Goal: Information Seeking & Learning: Learn about a topic

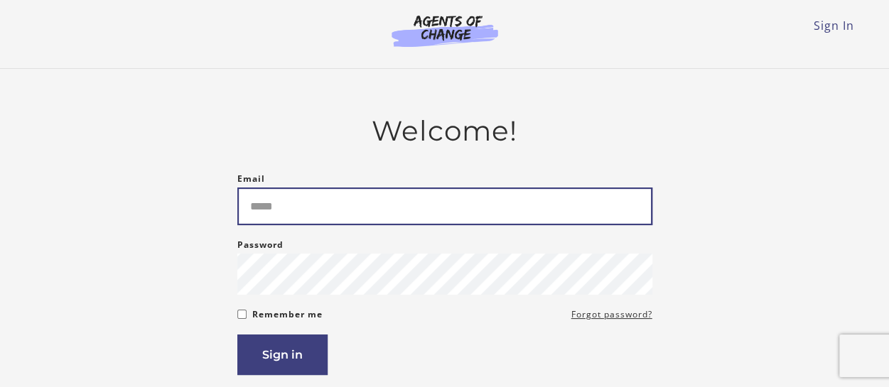
click at [385, 214] on input "Email" at bounding box center [444, 207] width 415 height 38
type input "**********"
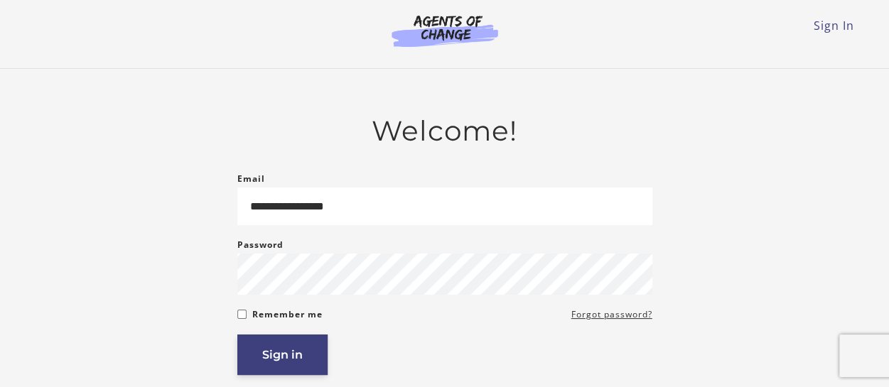
click at [296, 365] on button "Sign in" at bounding box center [282, 355] width 90 height 41
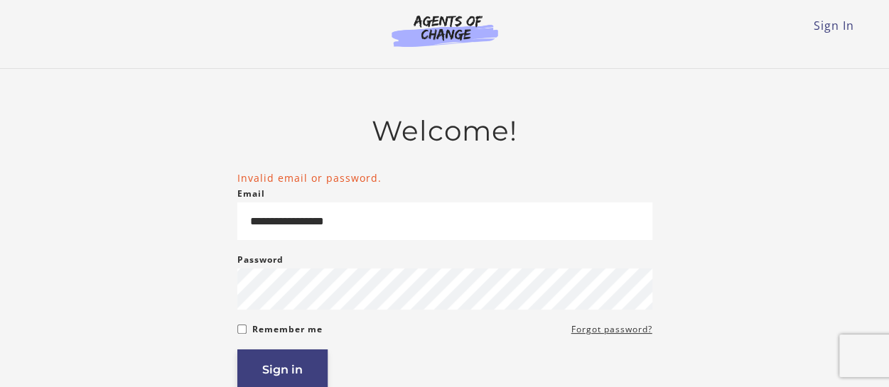
click at [266, 375] on button "Sign in" at bounding box center [282, 370] width 90 height 41
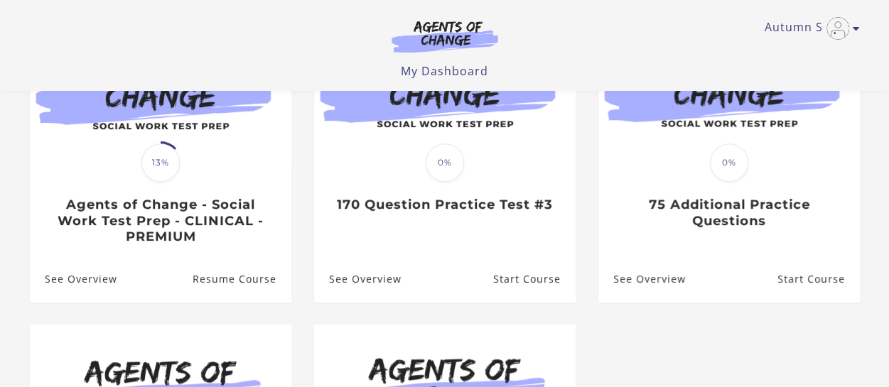
scroll to position [198, 0]
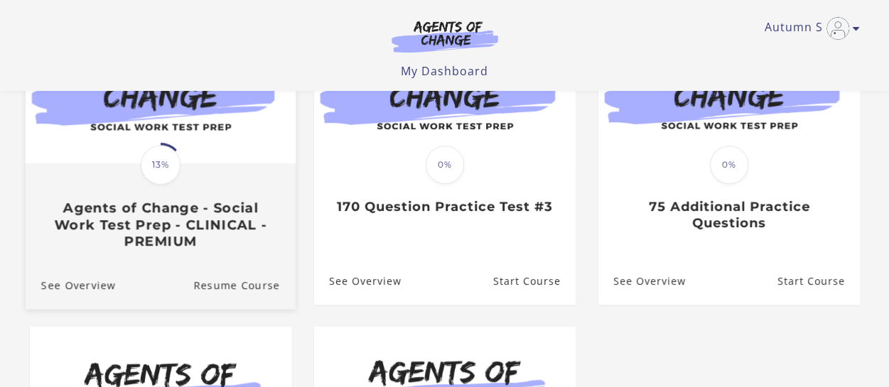
click at [188, 212] on h3 "Agents of Change - Social Work Test Prep - CLINICAL - PREMIUM" at bounding box center [160, 225] width 239 height 50
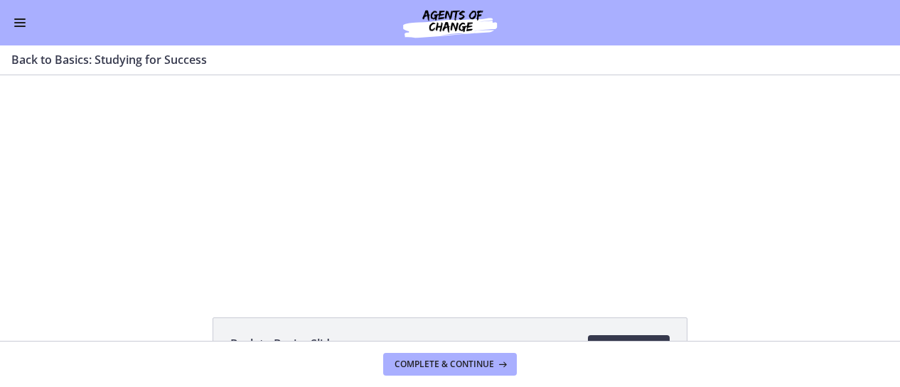
click at [21, 24] on button "Enable menu" at bounding box center [19, 22] width 17 height 17
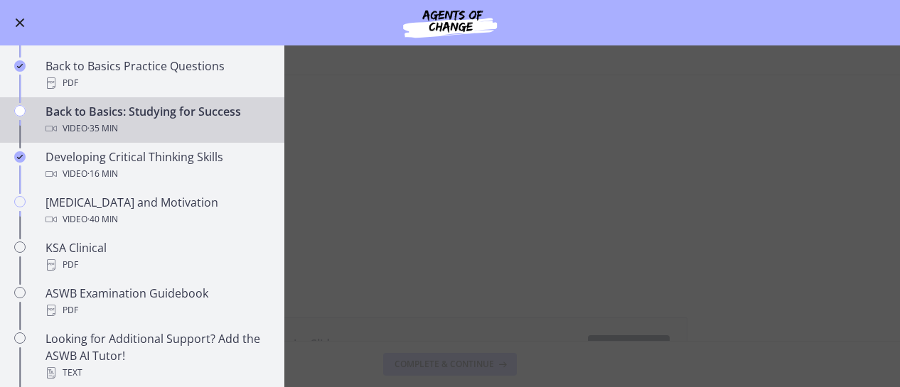
scroll to position [389, 0]
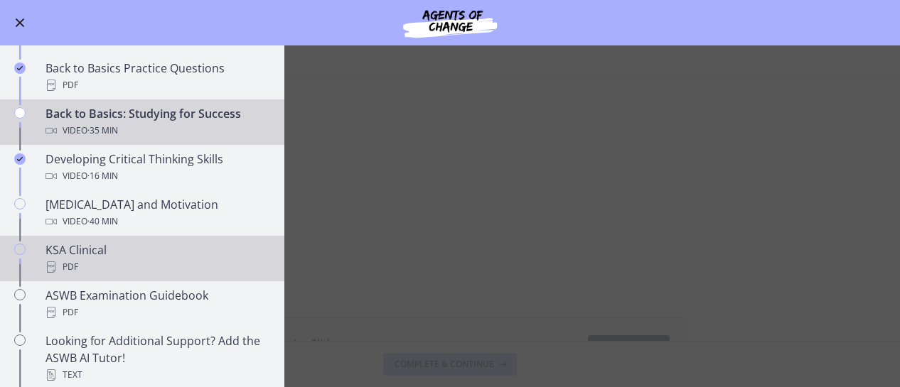
click at [161, 252] on div "KSA Clinical PDF" at bounding box center [156, 259] width 222 height 34
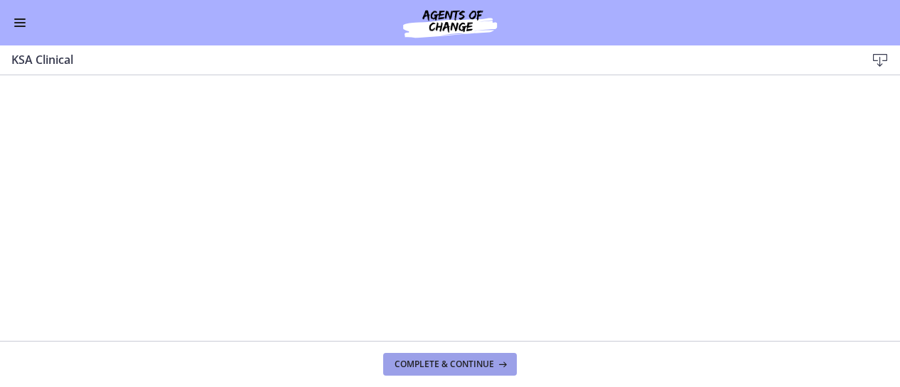
click at [455, 364] on span "Complete & continue" at bounding box center [443, 364] width 99 height 11
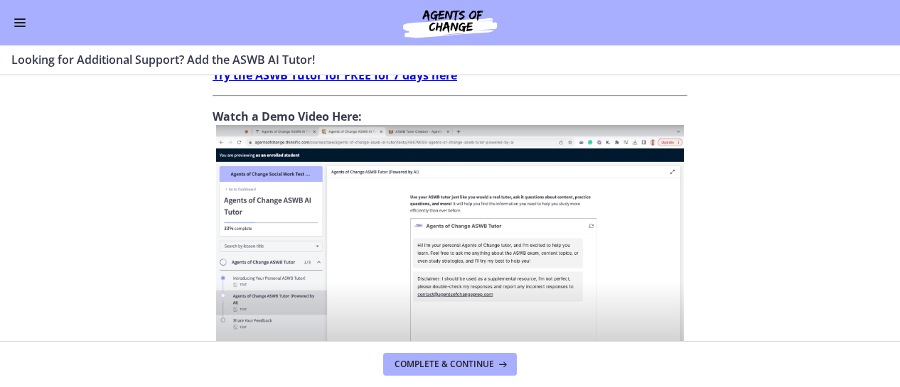
scroll to position [693, 0]
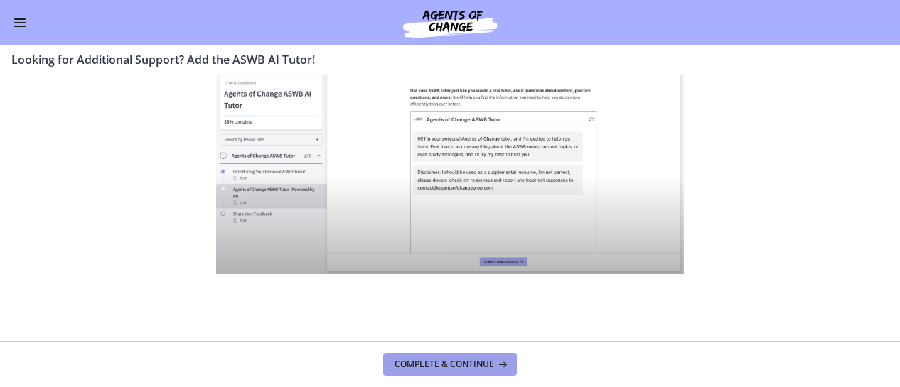
click at [419, 365] on span "Complete & continue" at bounding box center [443, 364] width 99 height 11
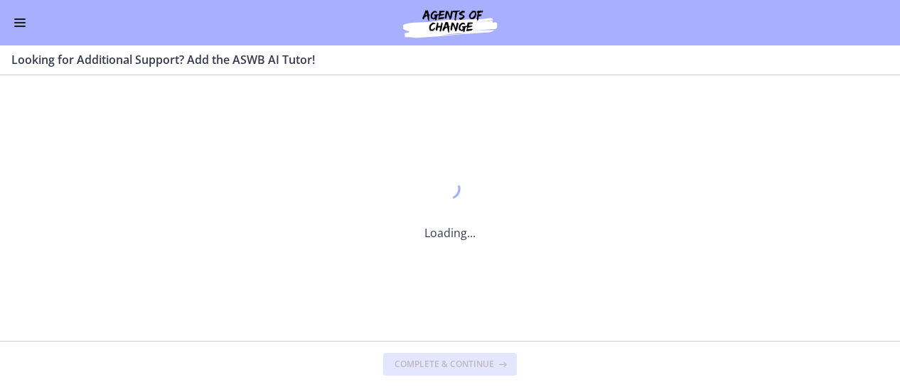
scroll to position [0, 0]
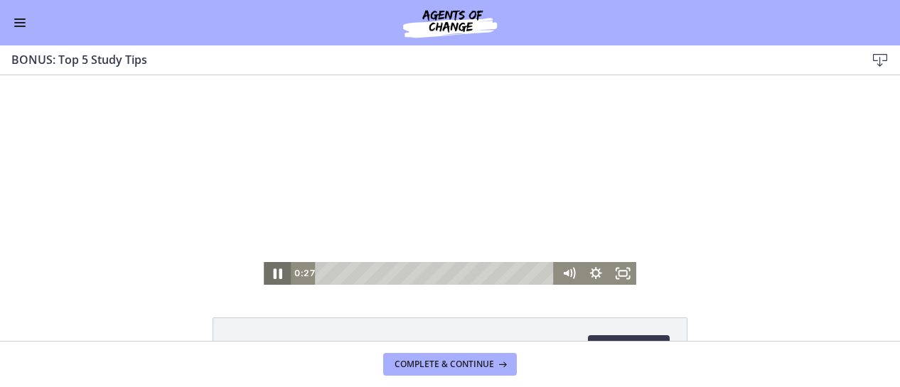
click at [273, 271] on icon "Pause" at bounding box center [277, 274] width 9 height 11
click at [269, 271] on icon "Play Video" at bounding box center [277, 273] width 27 height 23
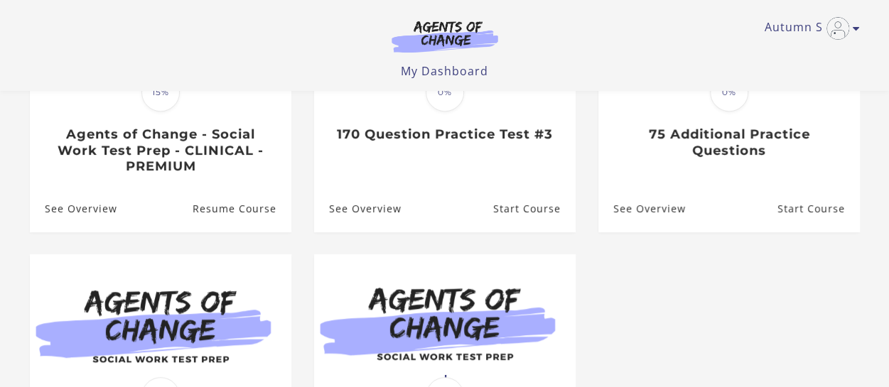
scroll to position [267, 0]
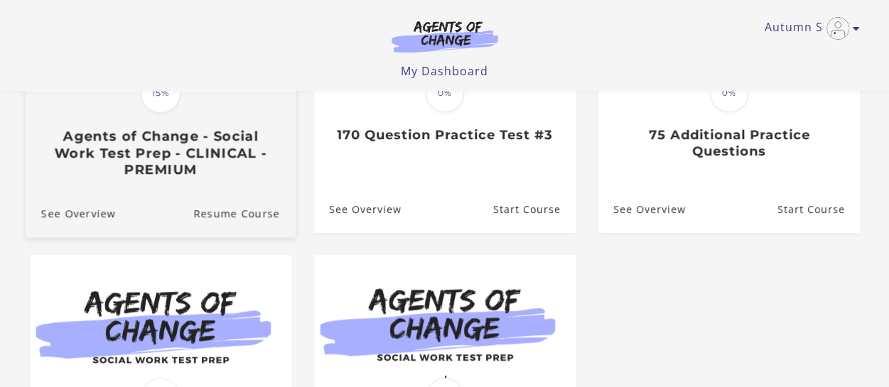
click at [200, 139] on h3 "Agents of Change - Social Work Test Prep - CLINICAL - PREMIUM" at bounding box center [160, 153] width 239 height 50
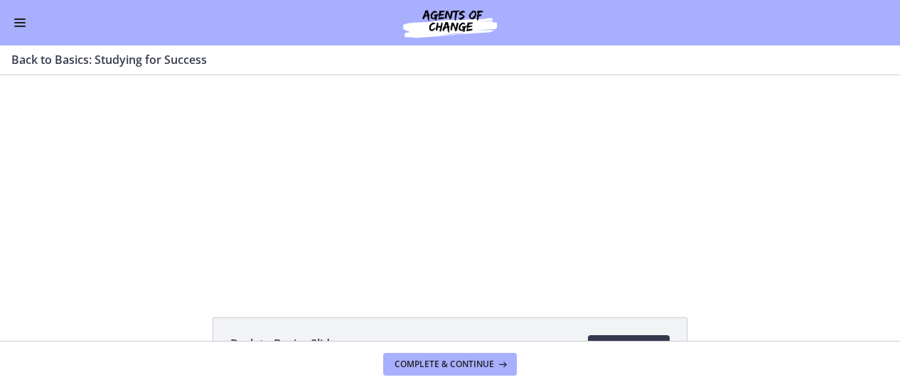
click at [23, 21] on button "Enable menu" at bounding box center [19, 22] width 17 height 17
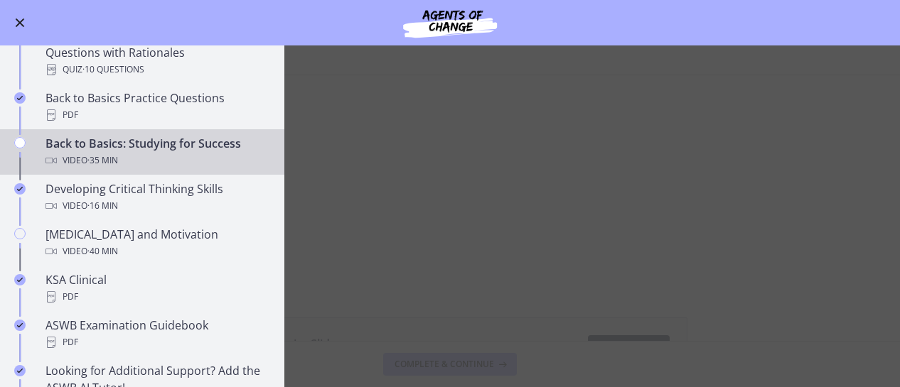
scroll to position [360, 0]
click at [103, 158] on span "· 35 min" at bounding box center [102, 159] width 31 height 17
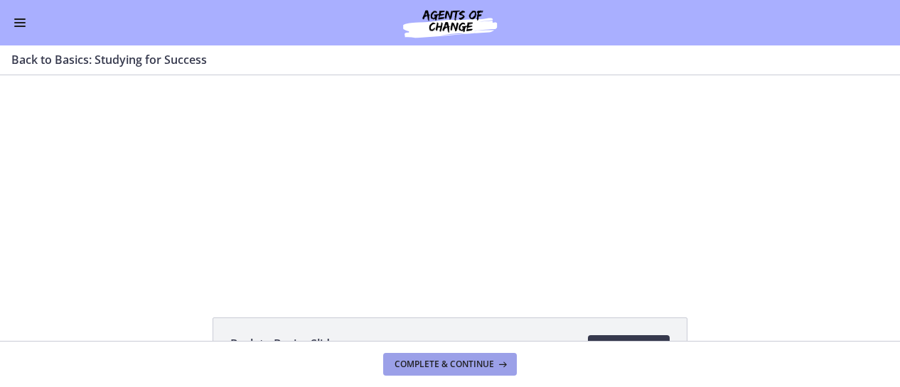
click at [473, 367] on span "Complete & continue" at bounding box center [443, 364] width 99 height 11
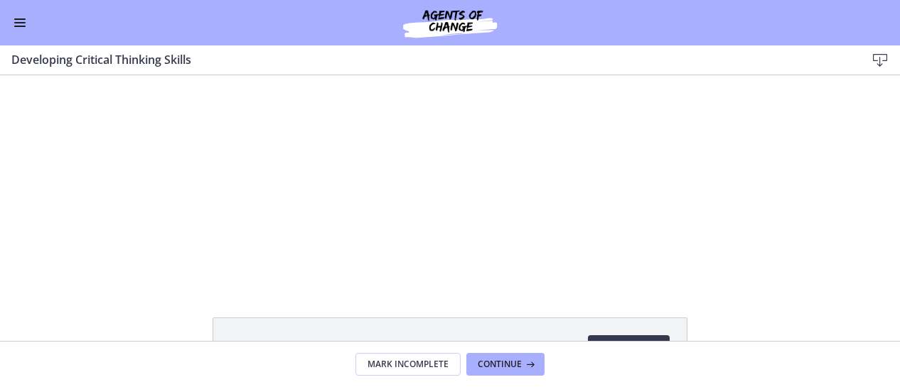
click at [18, 19] on span "Enable menu" at bounding box center [19, 18] width 11 height 1
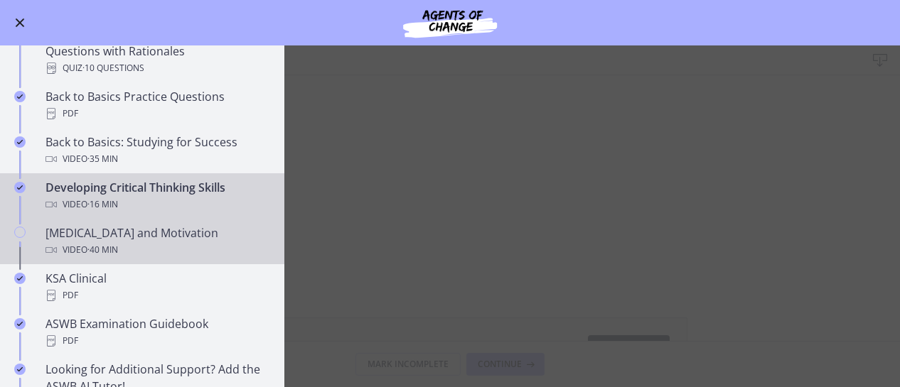
click at [129, 238] on div "Test Anxiety and Motivation Video · 40 min" at bounding box center [156, 242] width 222 height 34
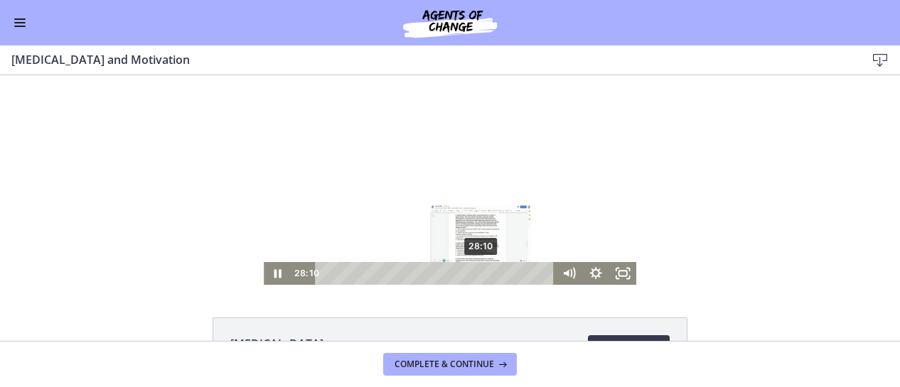
click at [477, 274] on div "28:10" at bounding box center [436, 273] width 223 height 23
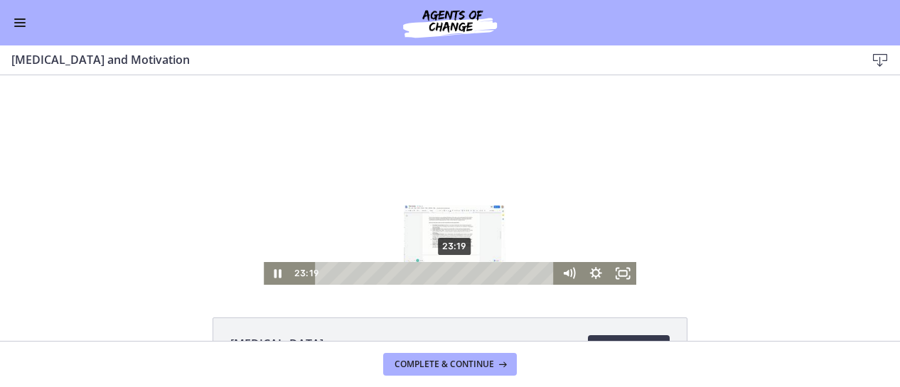
click at [450, 273] on div "23:19" at bounding box center [436, 273] width 223 height 23
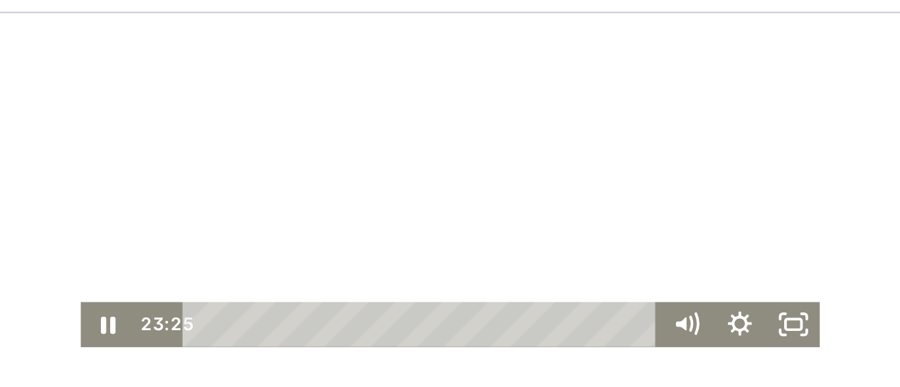
scroll to position [41, 0]
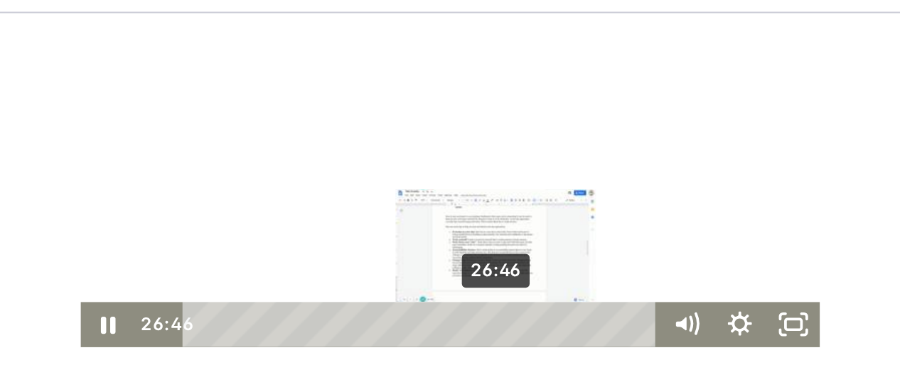
click at [28, 129] on div "Playbar" at bounding box center [32, 131] width 8 height 8
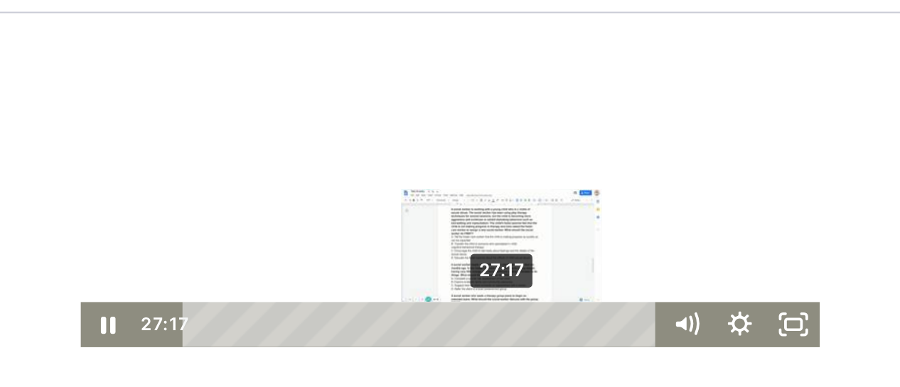
click at [29, 129] on div "Playbar" at bounding box center [33, 131] width 8 height 8
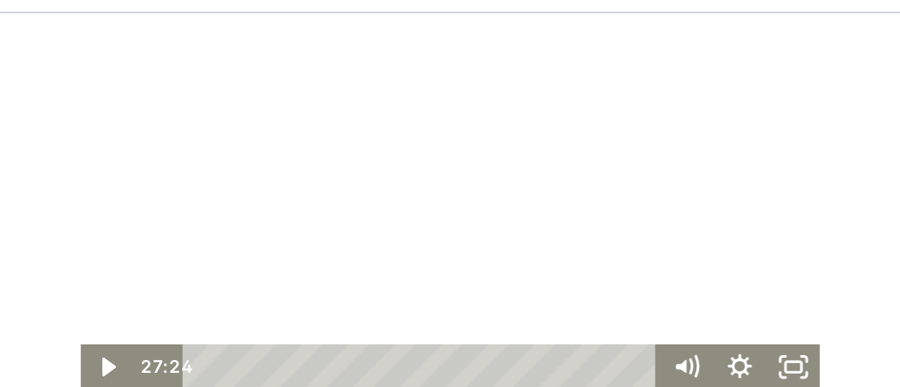
scroll to position [20, 0]
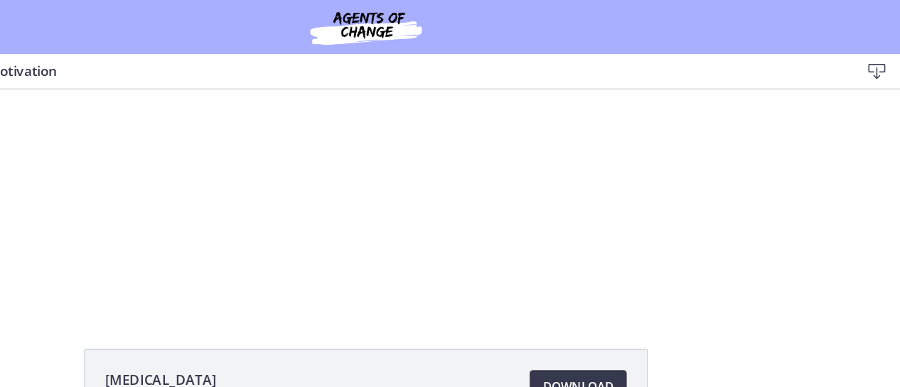
scroll to position [0, 0]
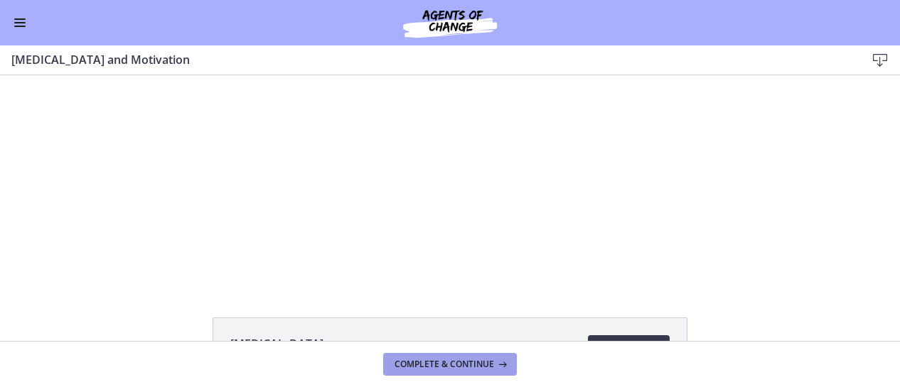
click at [438, 369] on span "Complete & continue" at bounding box center [443, 364] width 99 height 11
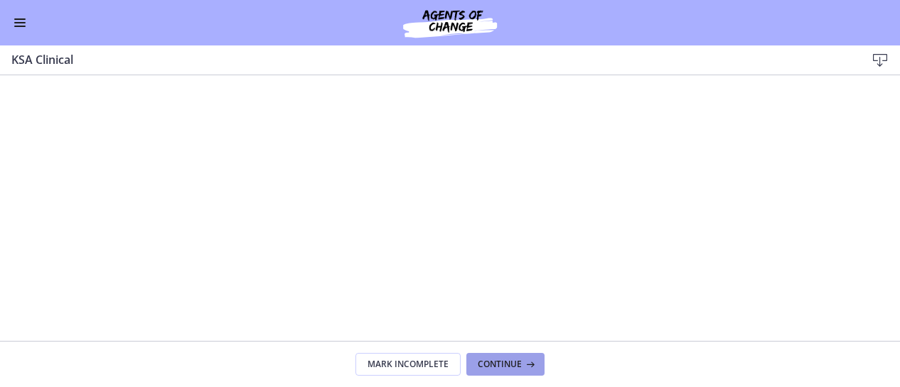
click at [490, 361] on span "Continue" at bounding box center [500, 364] width 44 height 11
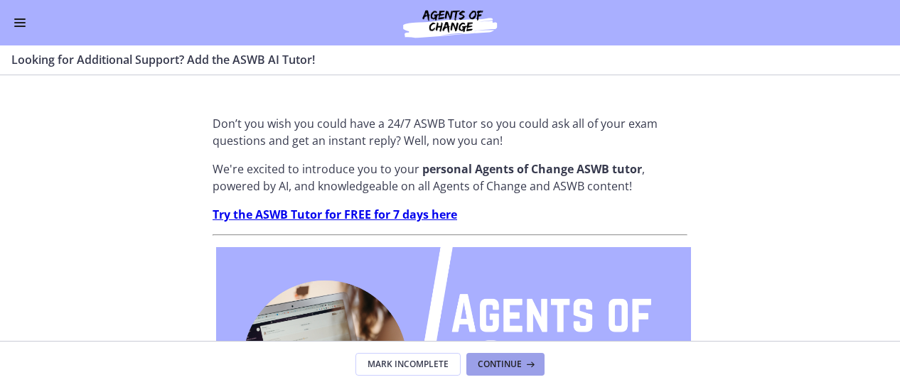
click at [490, 361] on span "Continue" at bounding box center [500, 364] width 44 height 11
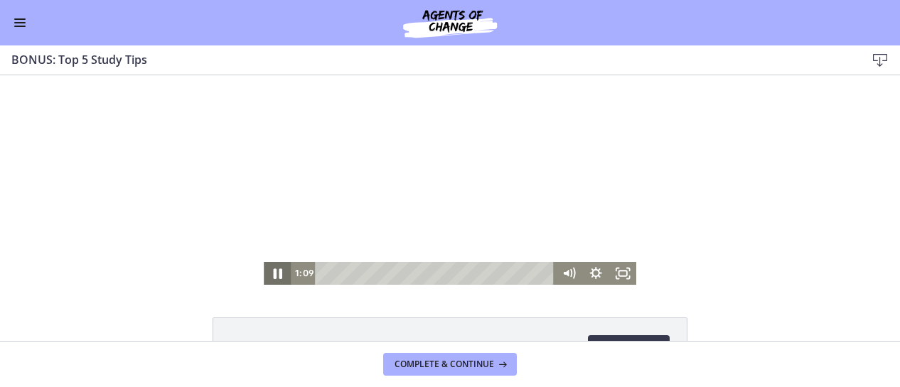
click at [271, 271] on icon "Pause" at bounding box center [277, 273] width 33 height 27
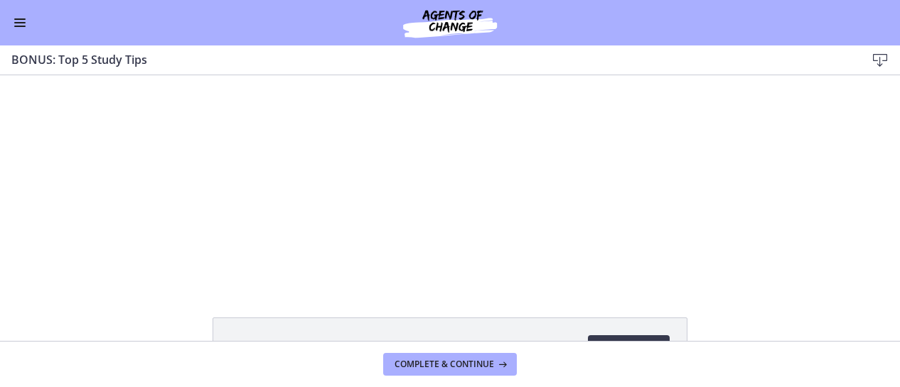
click at [18, 18] on span "Enable menu" at bounding box center [19, 18] width 11 height 1
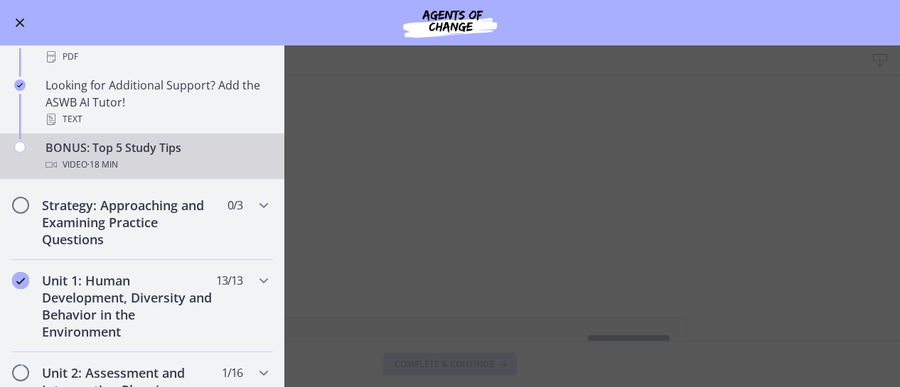
scroll to position [645, 0]
click at [255, 201] on icon "Chapters" at bounding box center [263, 204] width 17 height 17
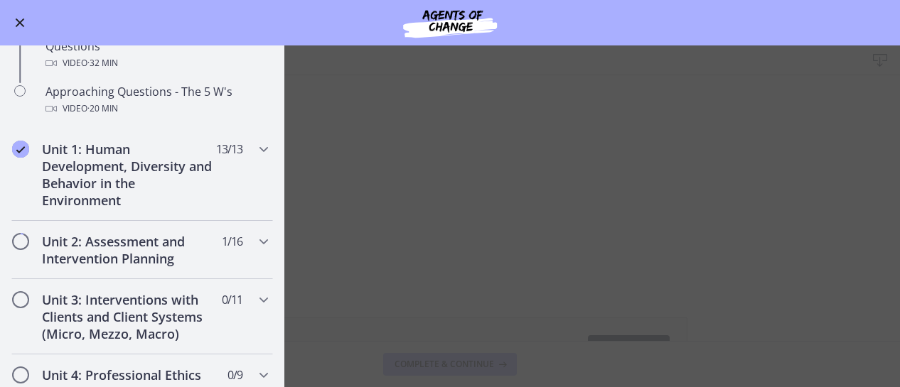
scroll to position [379, 0]
click at [255, 147] on icon "Chapters" at bounding box center [263, 148] width 17 height 17
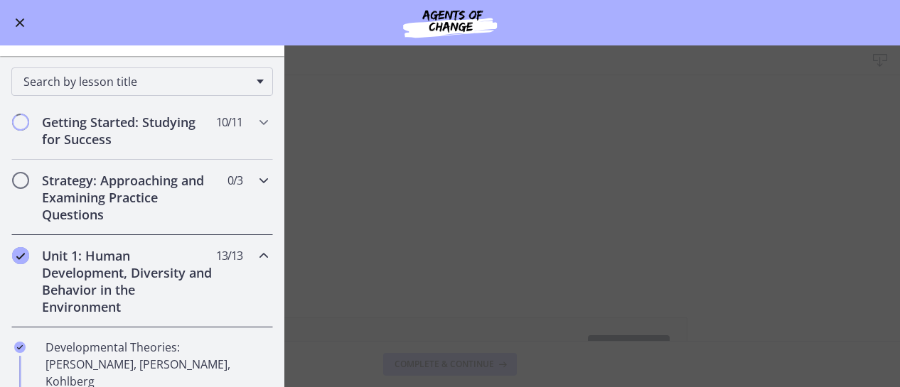
scroll to position [105, 0]
click at [256, 178] on icon "Chapters" at bounding box center [263, 181] width 17 height 17
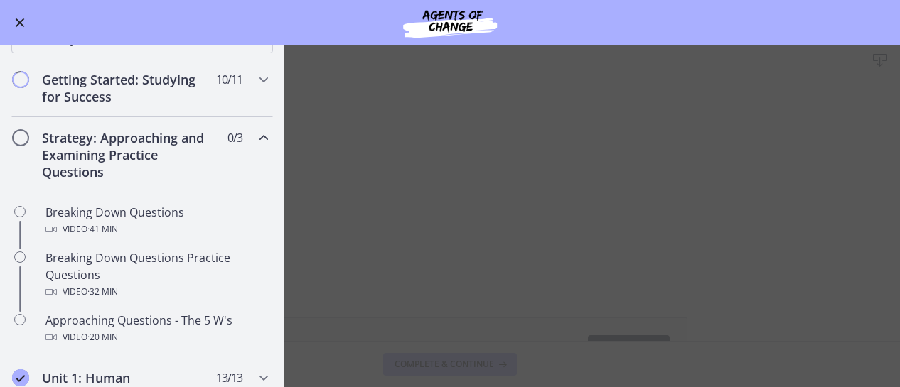
scroll to position [151, 0]
click at [762, 136] on main "BONUS: Top 5 Study Tips Download Enable fullscreen Top 5 ASWB Study Tips Downlo…" at bounding box center [450, 216] width 900 height 342
click at [442, 319] on main "BONUS: Top 5 Study Tips Download Enable fullscreen Top 5 ASWB Study Tips Downlo…" at bounding box center [450, 216] width 900 height 342
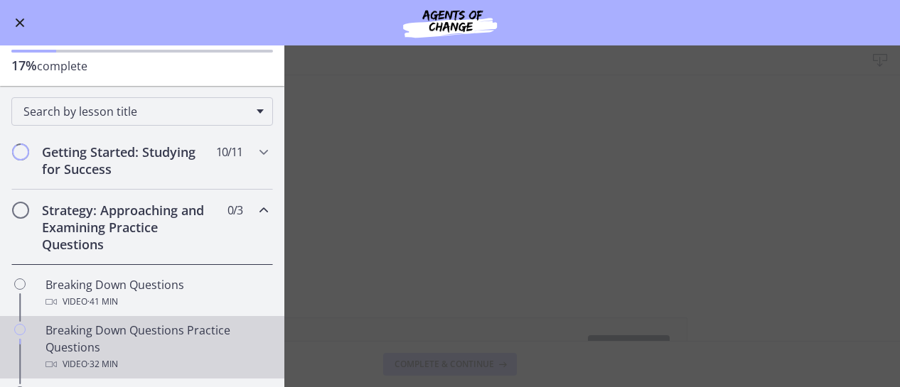
scroll to position [75, 0]
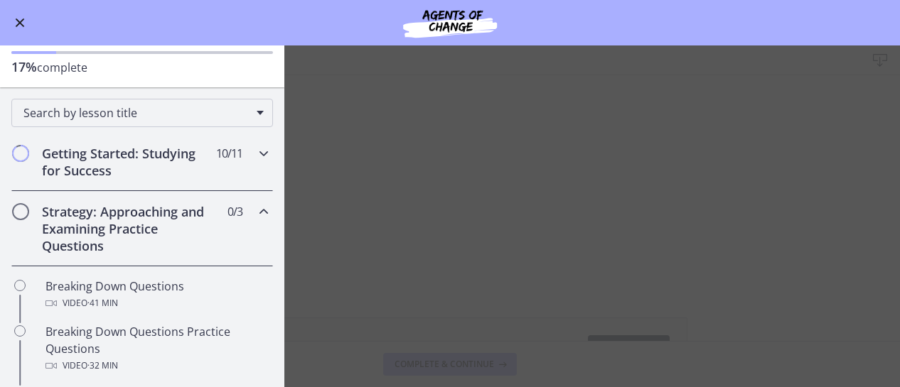
click at [255, 149] on icon "Chapters" at bounding box center [263, 153] width 17 height 17
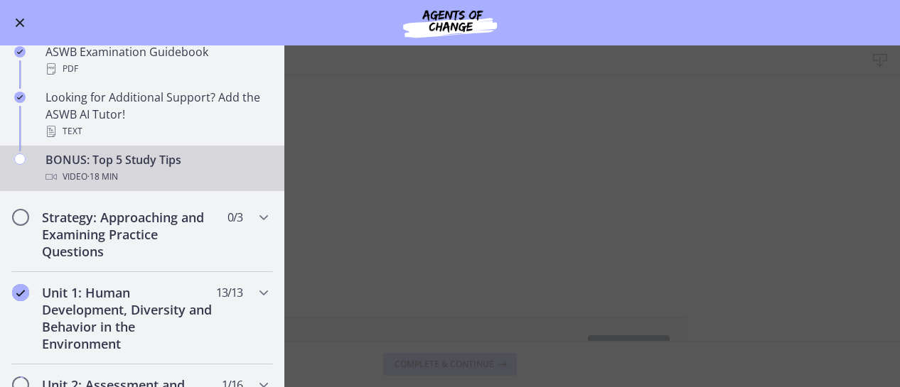
scroll to position [638, 0]
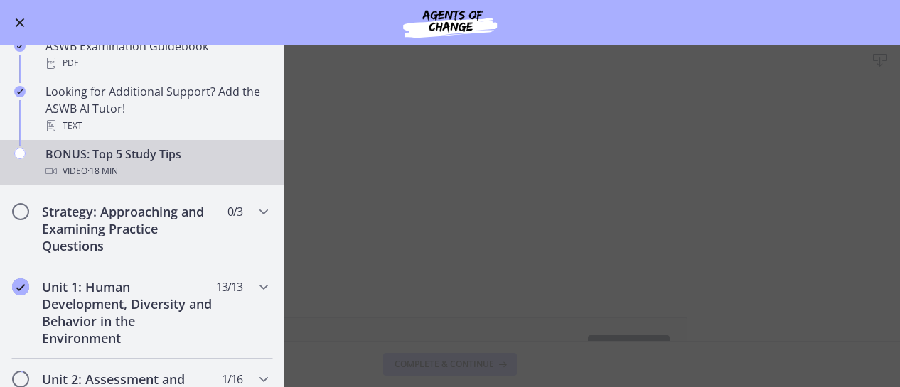
click at [141, 151] on div "BONUS: Top 5 Study Tips Video · 18 min" at bounding box center [156, 163] width 222 height 34
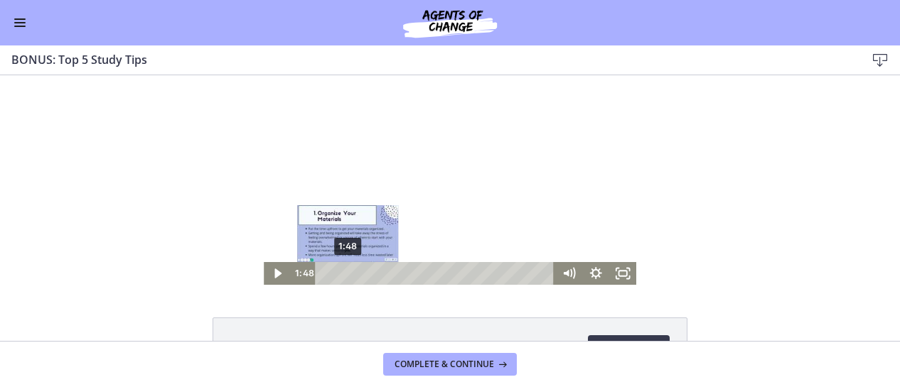
click at [343, 276] on div "1:48" at bounding box center [436, 273] width 223 height 23
click at [350, 274] on div "2:25" at bounding box center [436, 273] width 223 height 23
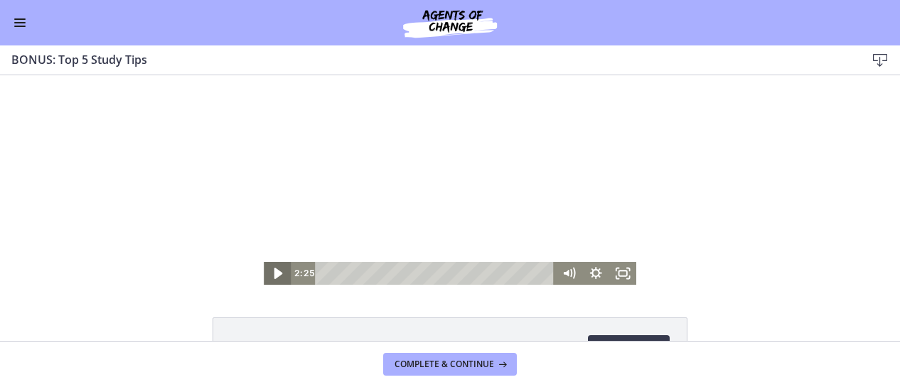
click at [274, 274] on icon "Play Video" at bounding box center [278, 273] width 9 height 11
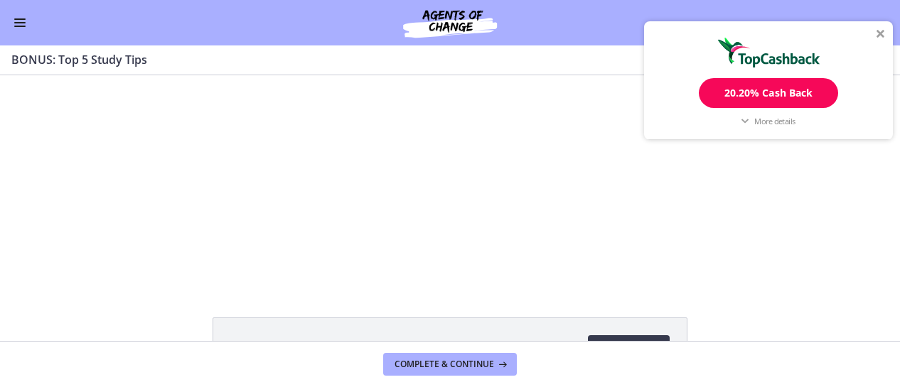
click at [881, 32] on div at bounding box center [880, 33] width 9 height 9
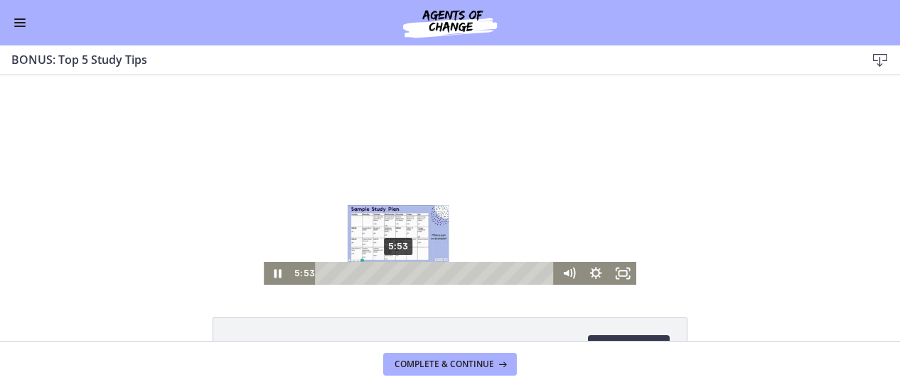
click at [394, 273] on div "5:53" at bounding box center [436, 273] width 223 height 23
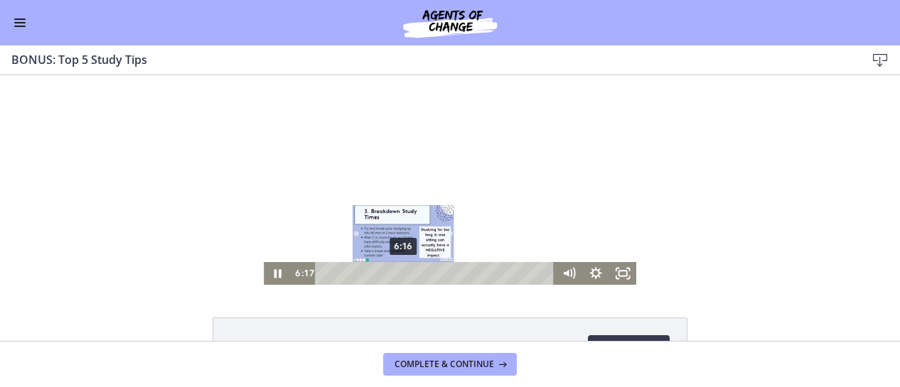
click at [399, 274] on div "6:16" at bounding box center [436, 273] width 223 height 23
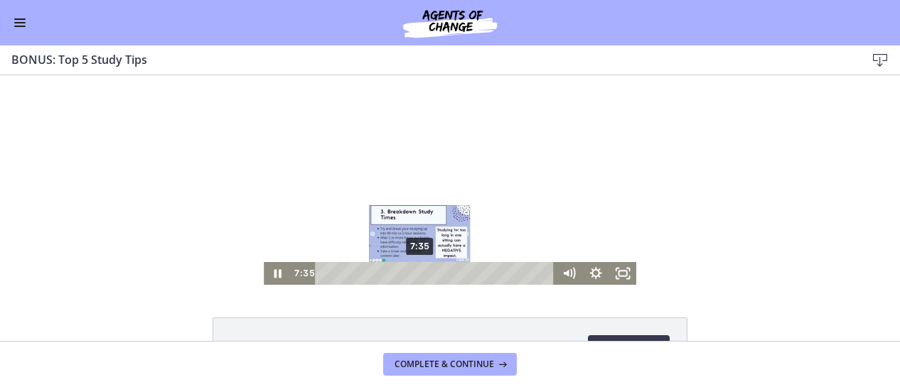
click at [415, 275] on div "7:35" at bounding box center [436, 273] width 223 height 23
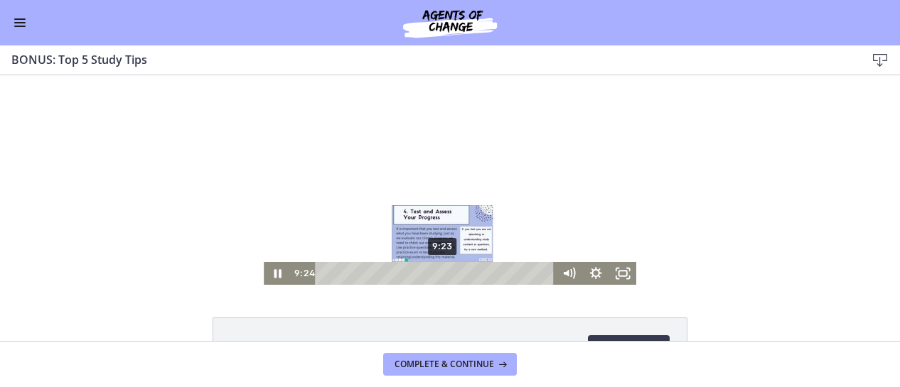
click at [438, 273] on div "9:23" at bounding box center [436, 273] width 223 height 23
click at [442, 273] on div "9:44" at bounding box center [436, 273] width 223 height 23
click at [448, 273] on div "10:14" at bounding box center [436, 273] width 223 height 23
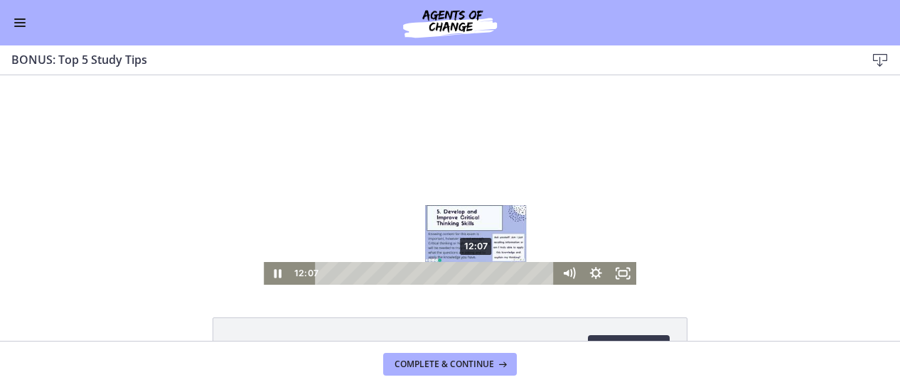
click at [472, 276] on div "12:07" at bounding box center [436, 273] width 223 height 23
click at [476, 276] on div "12:27" at bounding box center [436, 273] width 223 height 23
click at [479, 275] on div "12:41" at bounding box center [436, 273] width 223 height 23
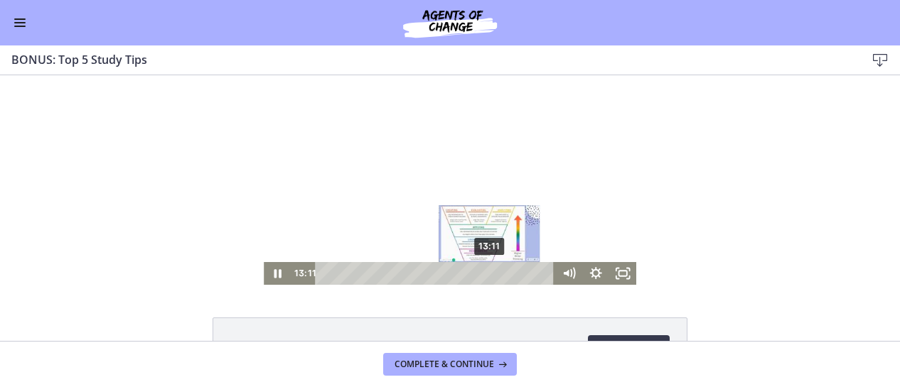
click at [485, 275] on div "13:11" at bounding box center [436, 273] width 223 height 23
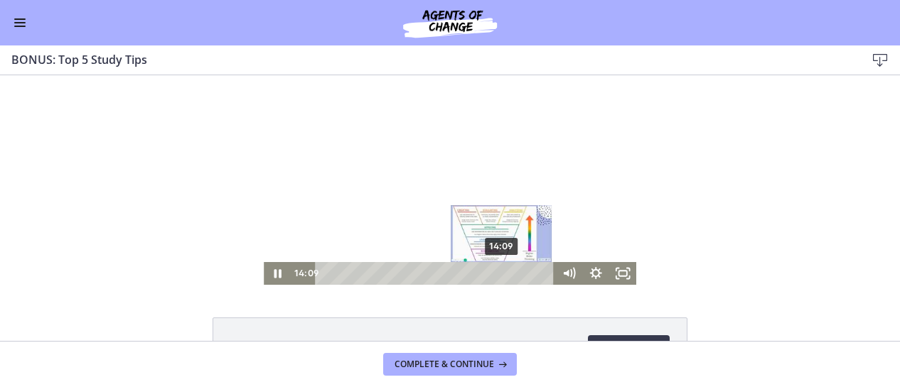
click at [497, 276] on div "14:09" at bounding box center [436, 273] width 223 height 23
click at [503, 276] on div "14:36" at bounding box center [436, 273] width 223 height 23
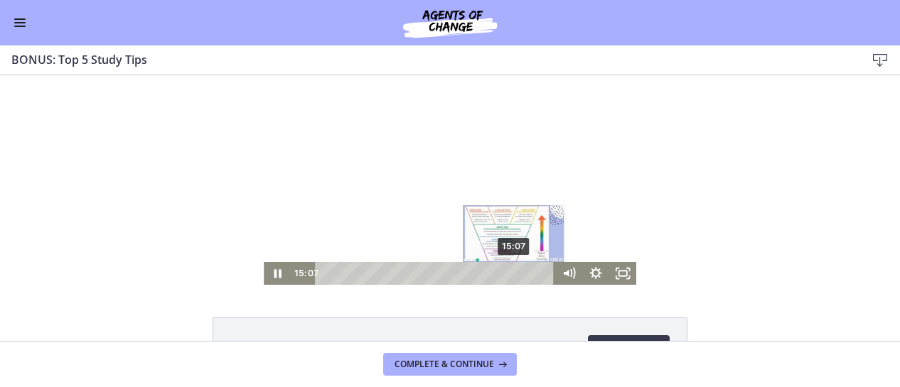
click at [510, 275] on div "15:07" at bounding box center [436, 273] width 223 height 23
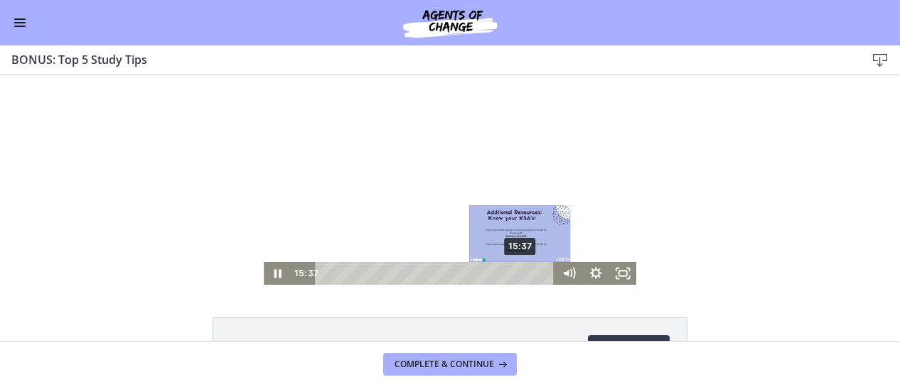
click at [516, 274] on div "15:37" at bounding box center [436, 273] width 223 height 23
click at [522, 274] on div "16:08" at bounding box center [436, 273] width 223 height 23
click at [527, 274] on div "16:32" at bounding box center [436, 273] width 223 height 23
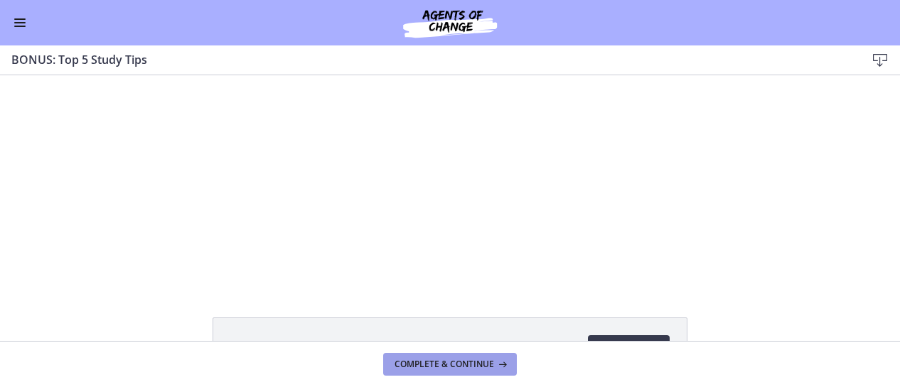
click at [461, 365] on span "Complete & continue" at bounding box center [443, 364] width 99 height 11
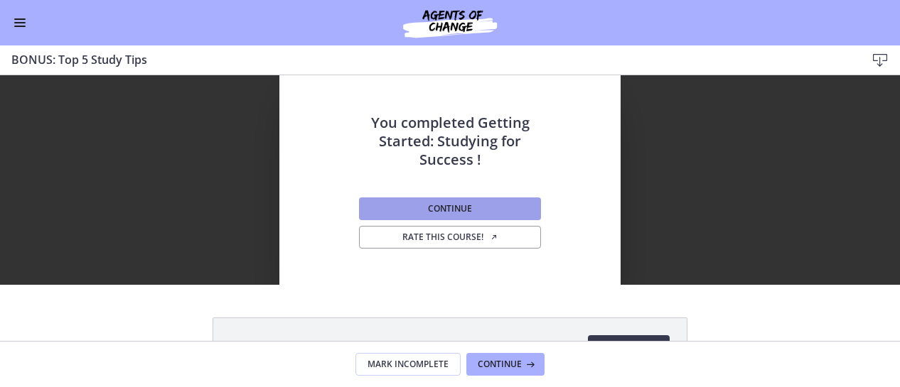
click at [443, 208] on span "Continue" at bounding box center [450, 208] width 44 height 11
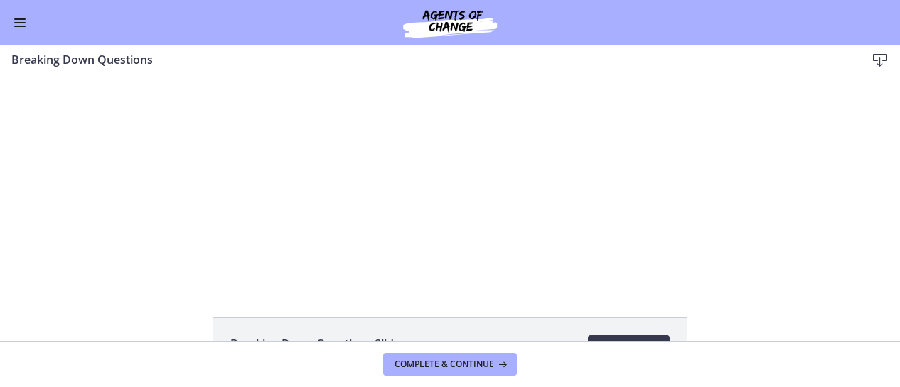
click at [16, 23] on button "Enable menu" at bounding box center [19, 22] width 17 height 17
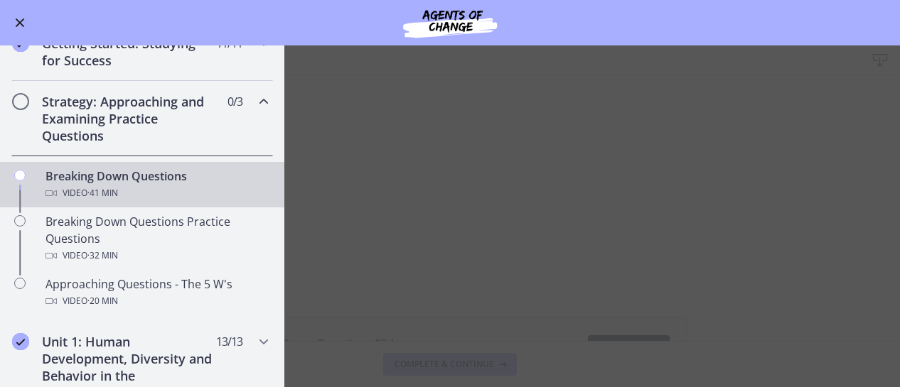
scroll to position [186, 0]
click at [824, 187] on main "Breaking Down Questions Download Enable fullscreen Breaking Down Questions Slid…" at bounding box center [450, 216] width 900 height 342
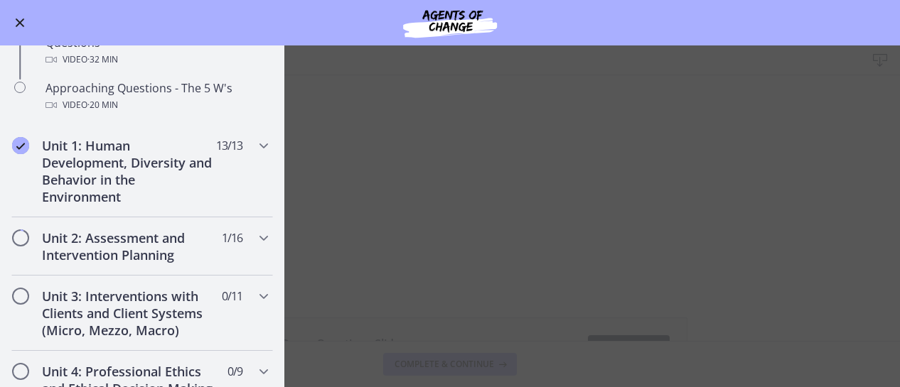
scroll to position [379, 0]
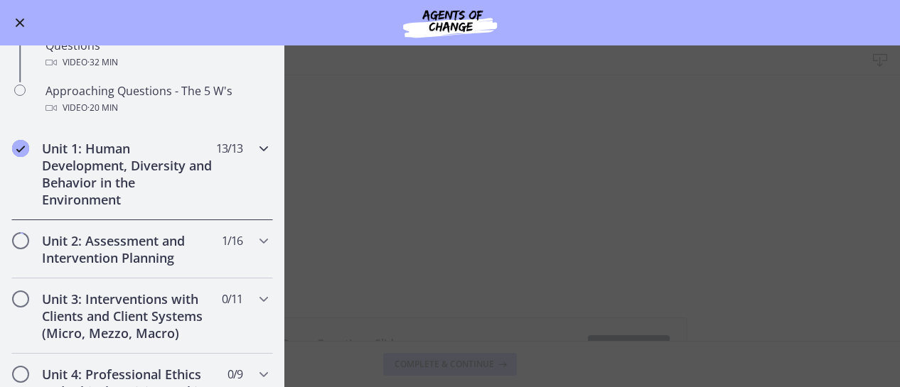
click at [257, 146] on icon "Chapters" at bounding box center [263, 148] width 17 height 17
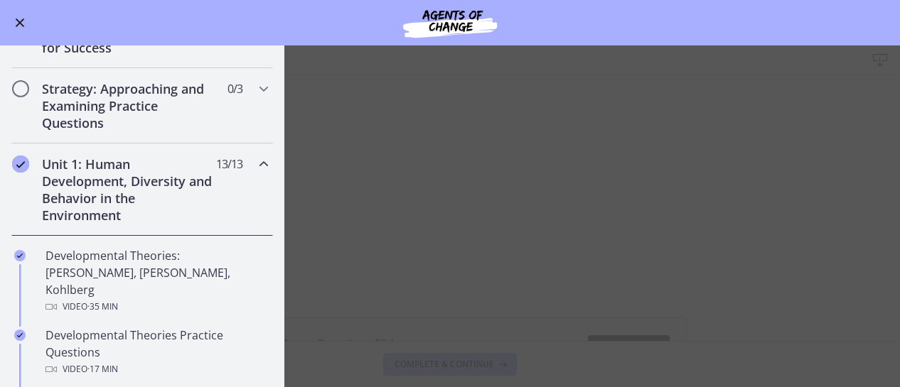
scroll to position [198, 0]
click at [255, 164] on icon "Chapters" at bounding box center [263, 164] width 17 height 17
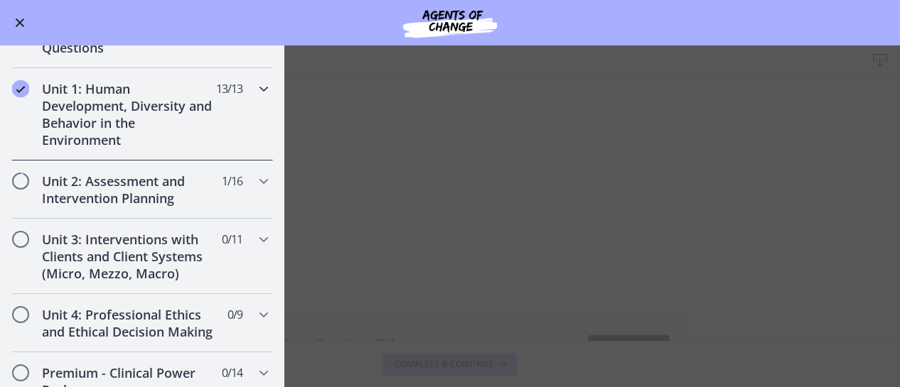
scroll to position [274, 0]
click at [255, 181] on icon "Chapters" at bounding box center [263, 181] width 17 height 17
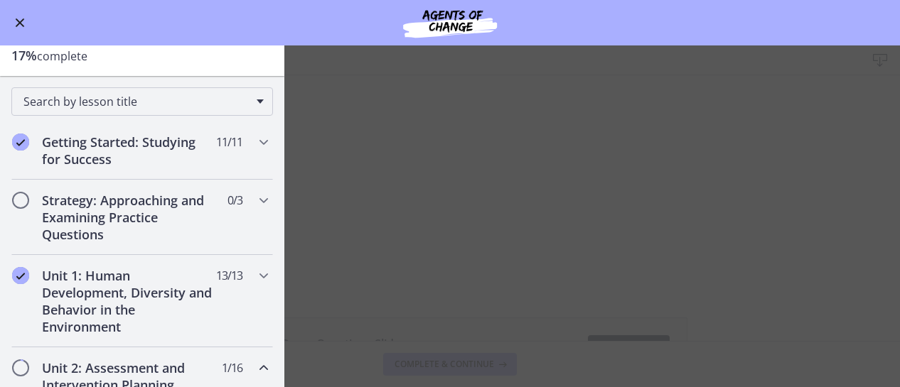
scroll to position [85, 0]
click at [692, 314] on main "Breaking Down Questions Download Enable fullscreen Breaking Down Questions Slid…" at bounding box center [450, 216] width 900 height 342
click at [15, 28] on button "Enable menu" at bounding box center [19, 22] width 17 height 17
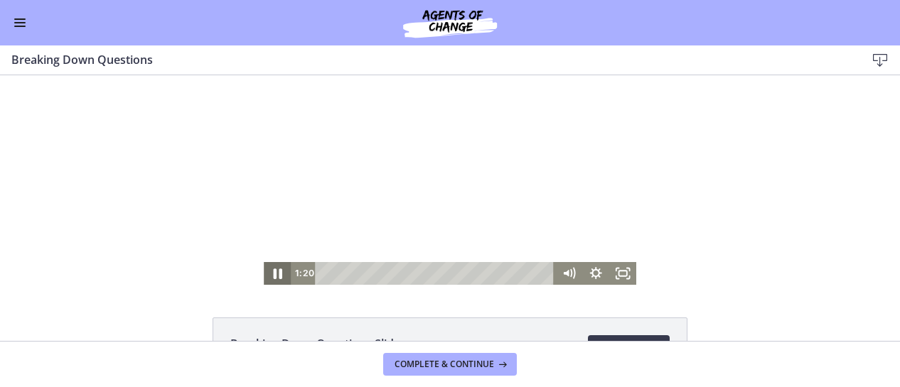
click at [274, 273] on icon "Pause" at bounding box center [277, 274] width 9 height 11
